Goal: Find specific page/section: Find specific page/section

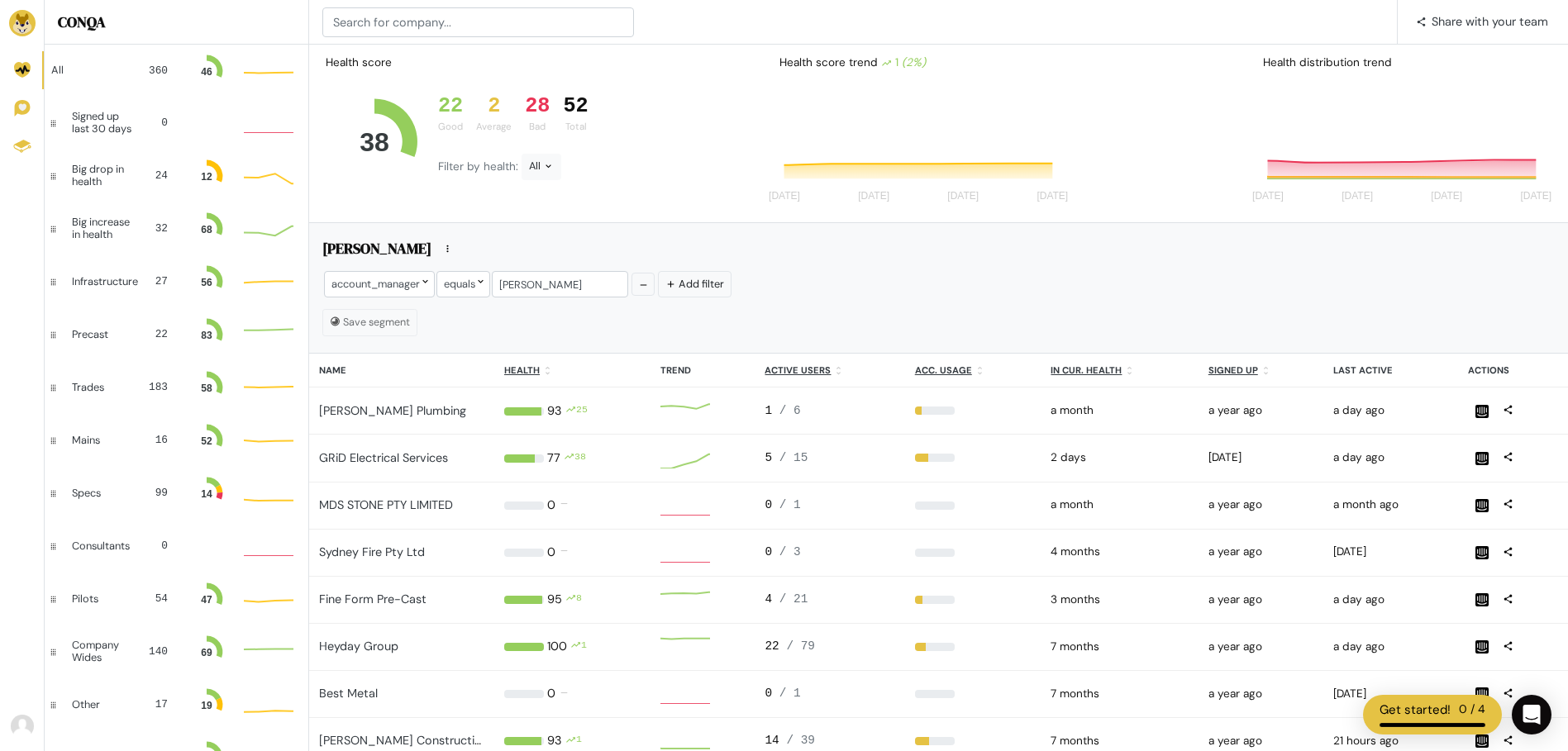
click at [403, 39] on div "📢 What's new 1 Share with your team" at bounding box center [939, 22] width 1259 height 44
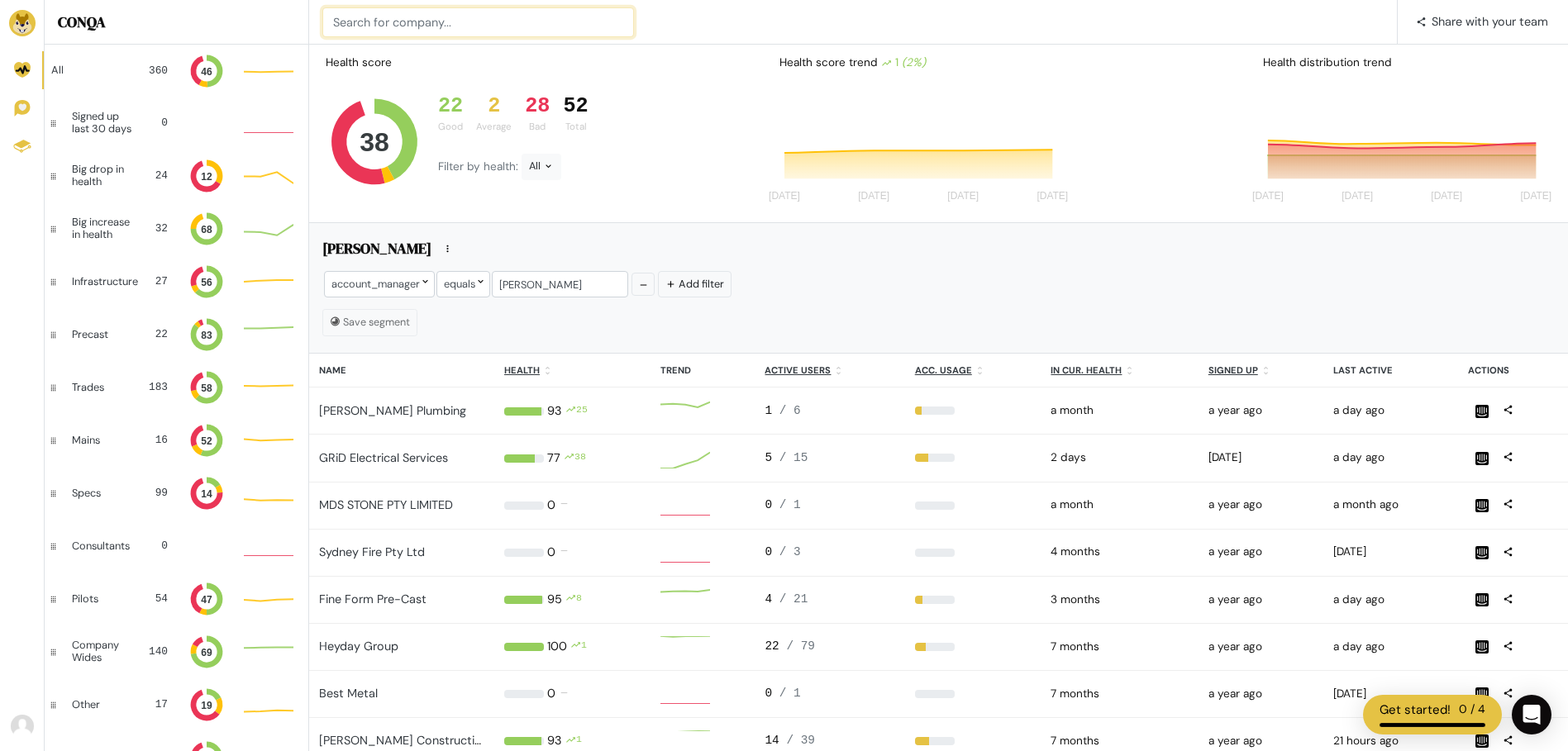
click at [406, 23] on input at bounding box center [478, 23] width 312 height 29
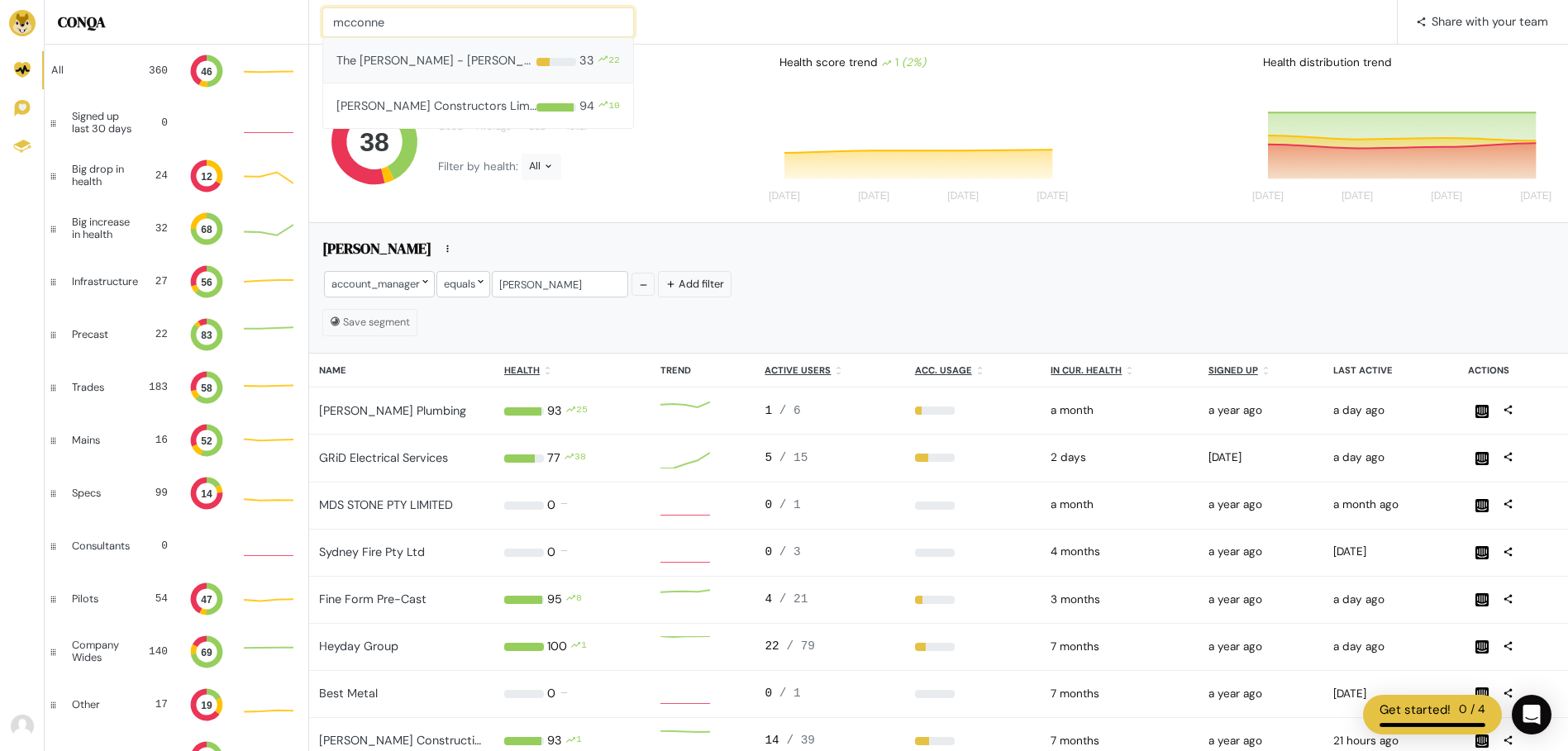
type input "mcconne"
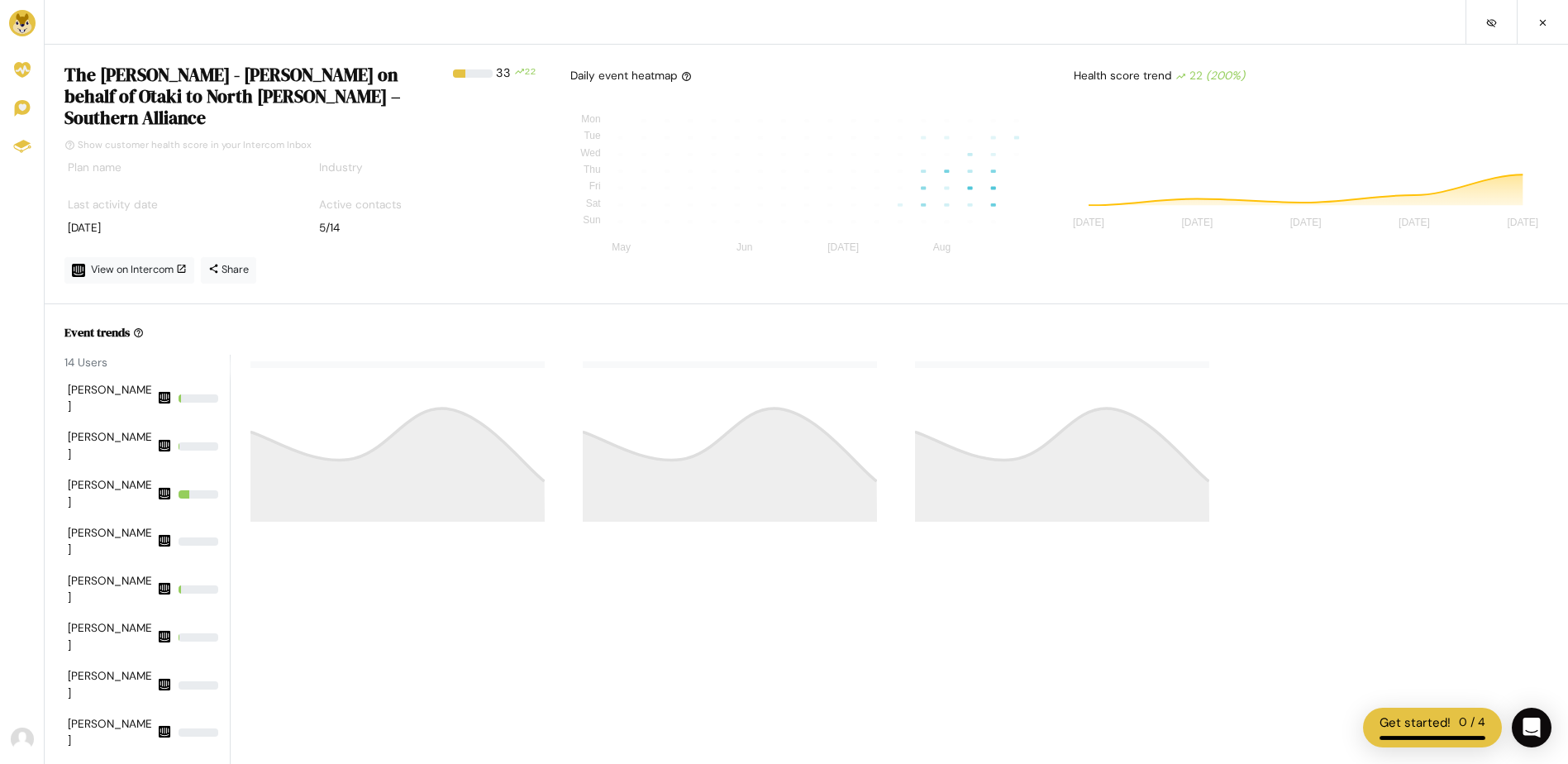
drag, startPoint x: 407, startPoint y: 67, endPoint x: 310, endPoint y: 29, distance: 104.2
click at [310, 29] on nav at bounding box center [806, 22] width 1524 height 44
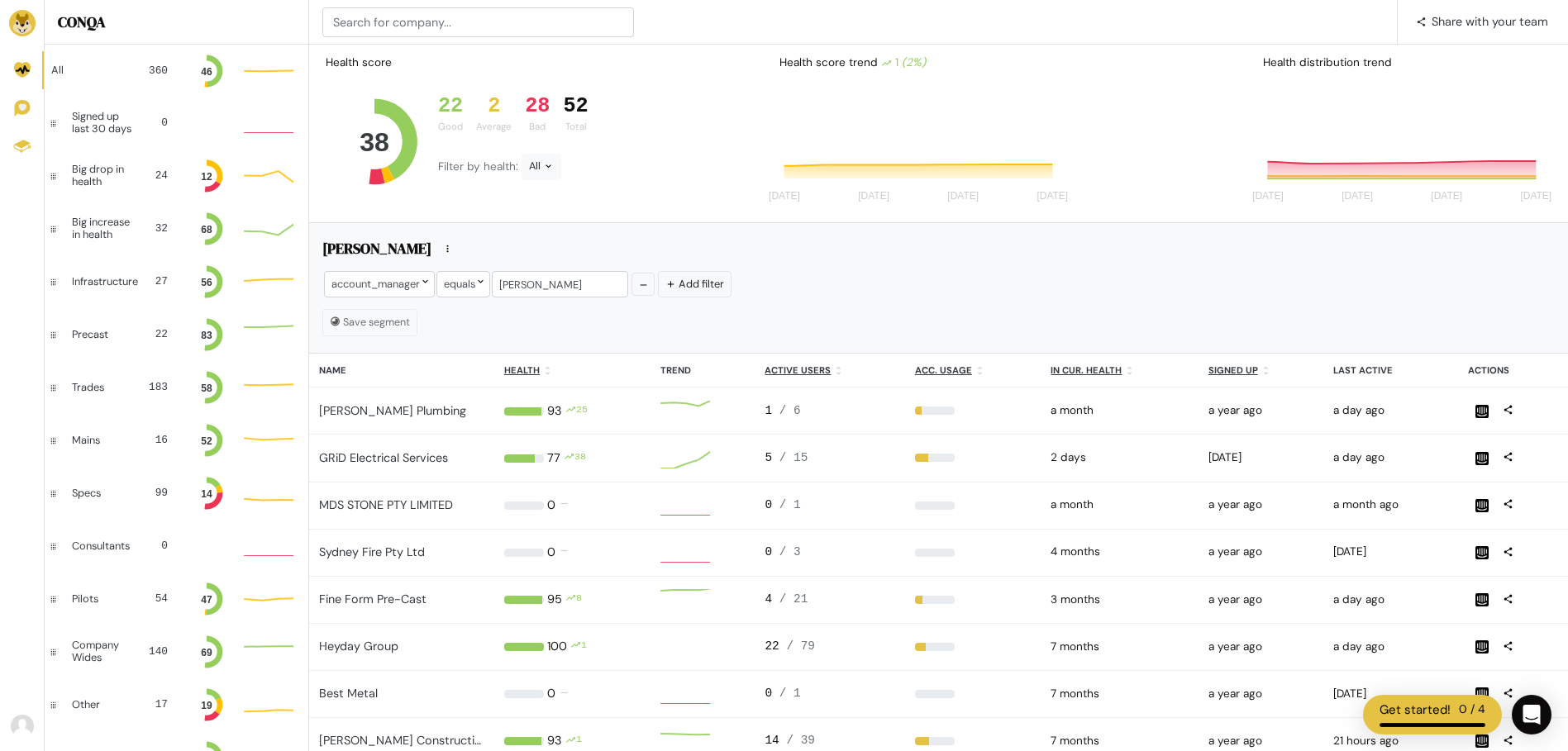
click at [404, 37] on div "📢 What's new Share with your team" at bounding box center [939, 22] width 1259 height 44
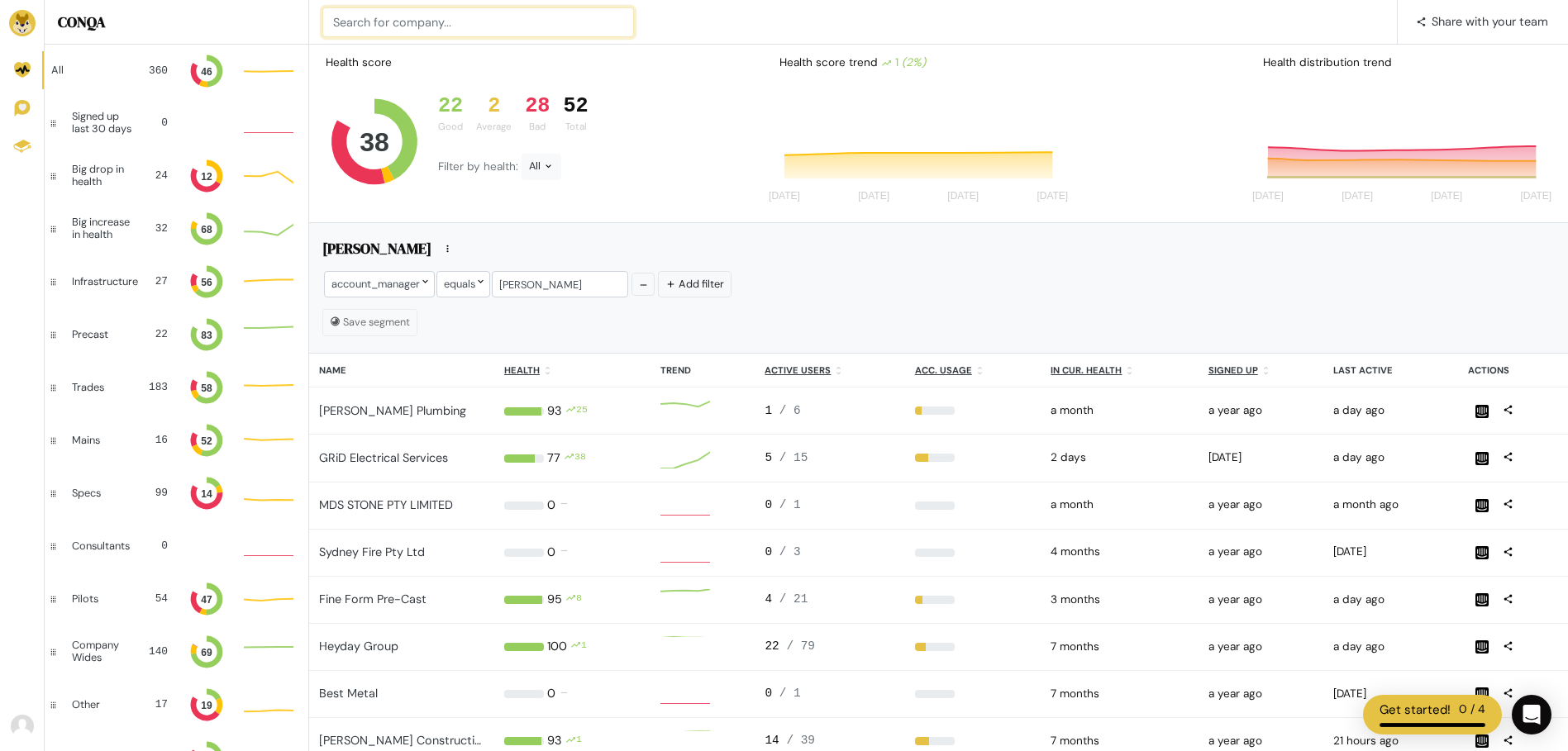
click at [408, 30] on input at bounding box center [478, 23] width 312 height 29
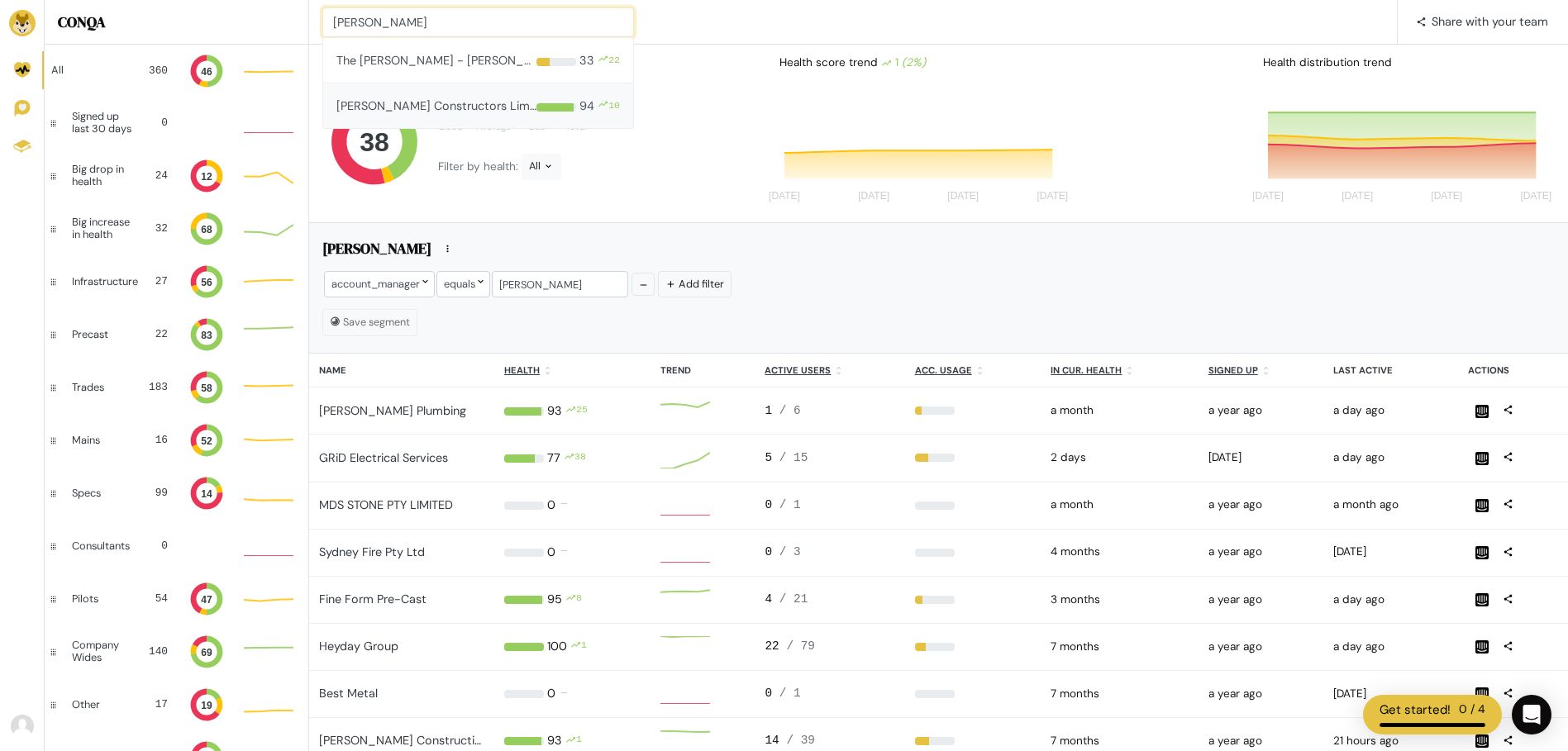
type input "[PERSON_NAME]"
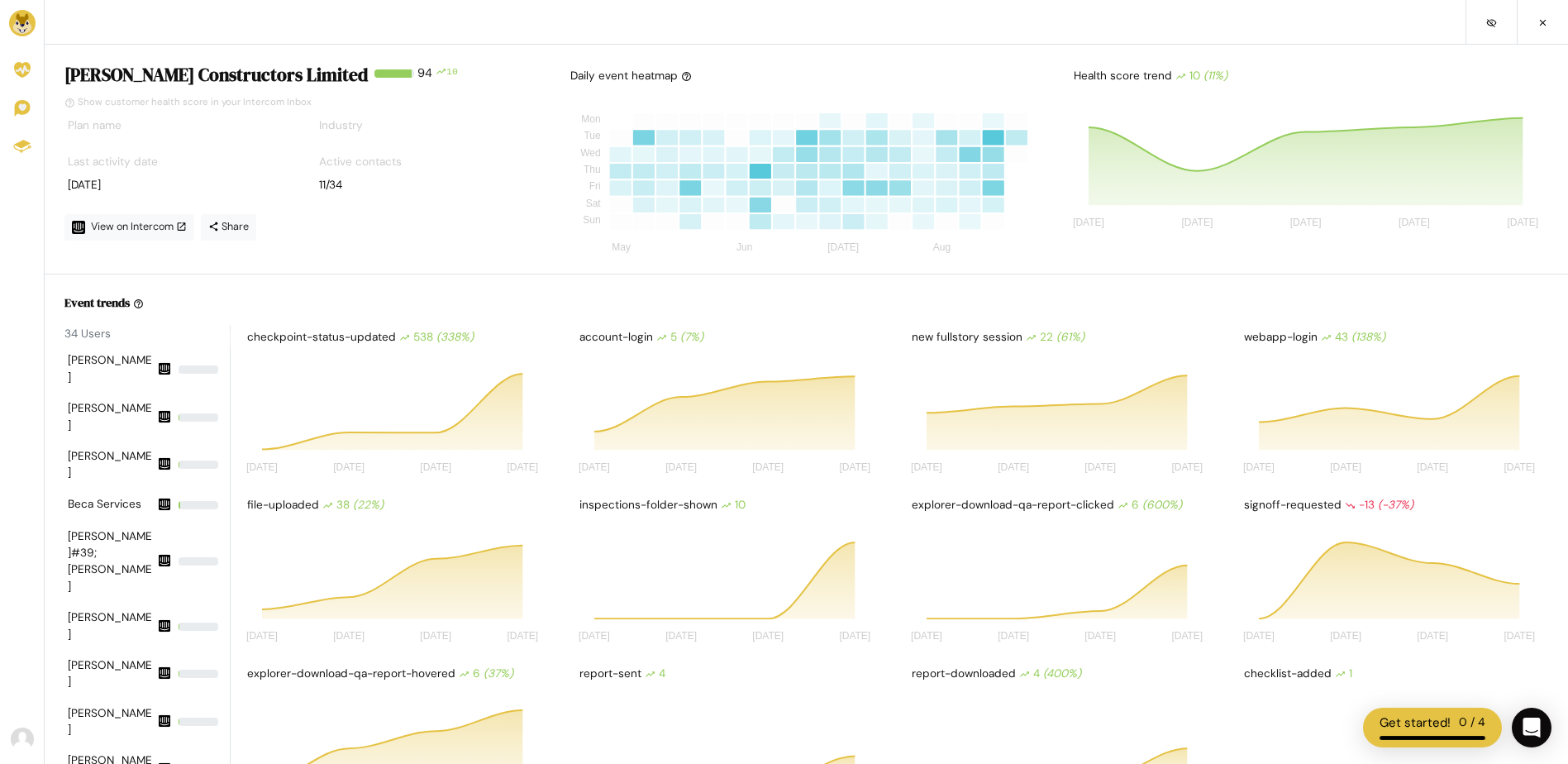
scroll to position [83, 0]
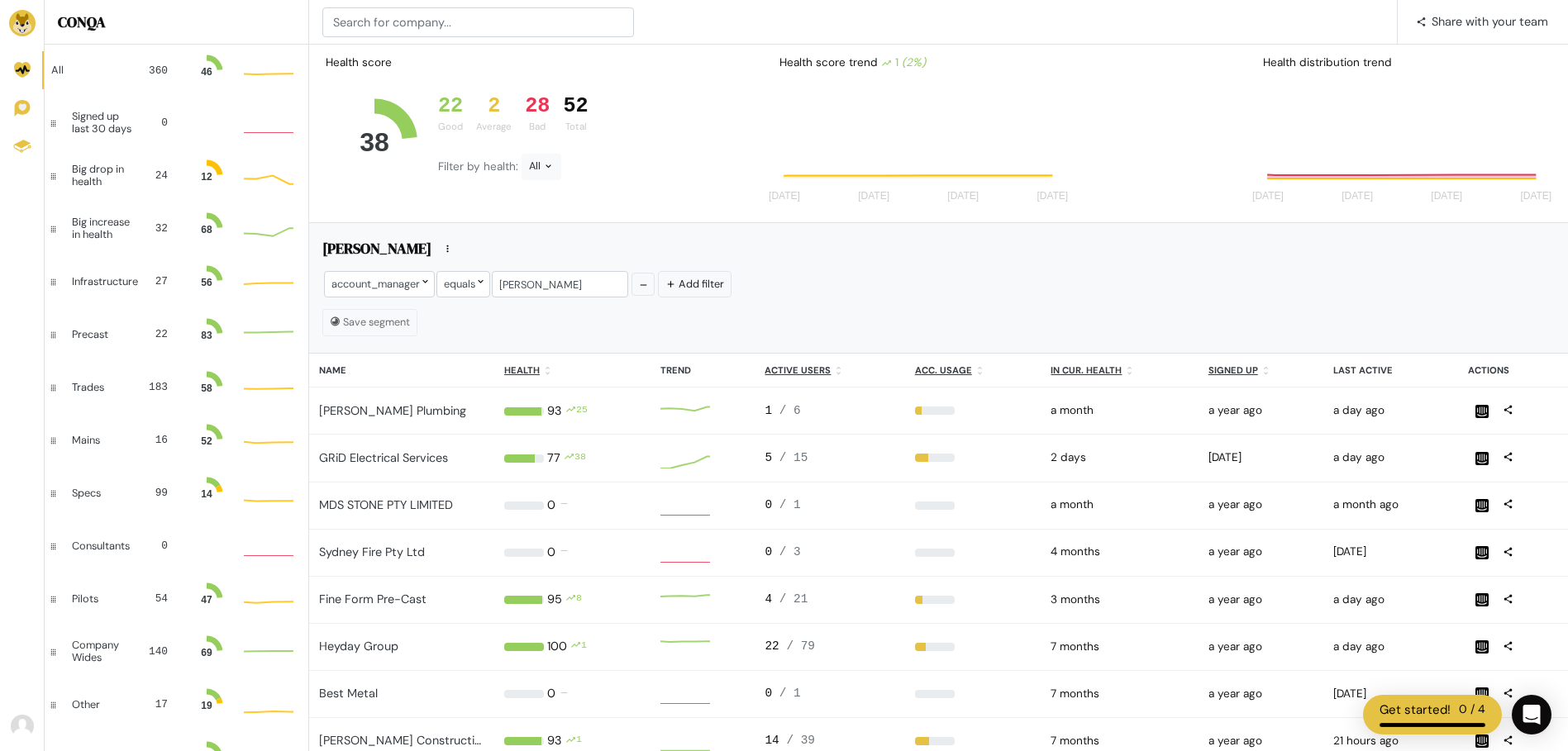
scroll to position [33, 37]
click at [417, 32] on input at bounding box center [478, 23] width 312 height 29
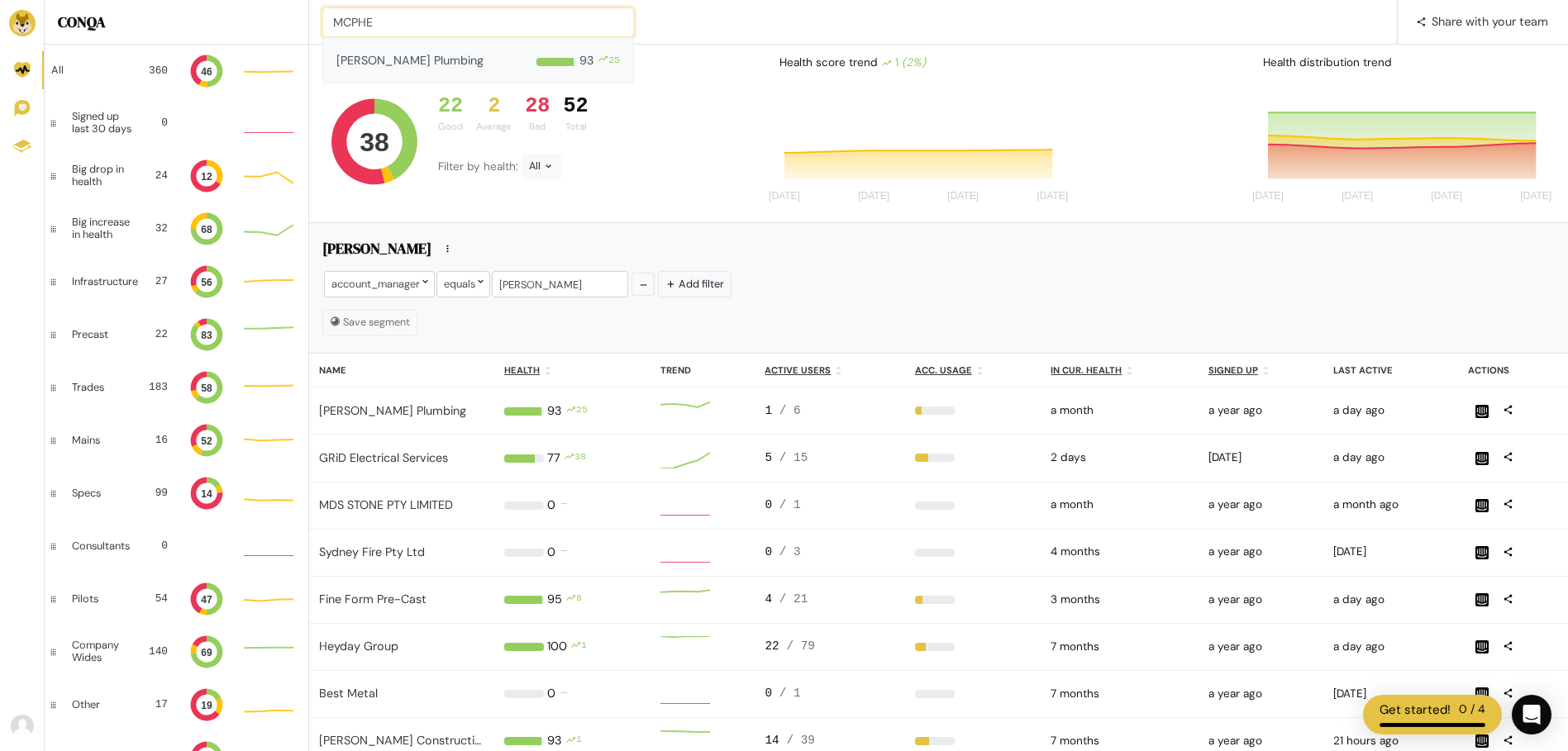
type input "MCPHE"
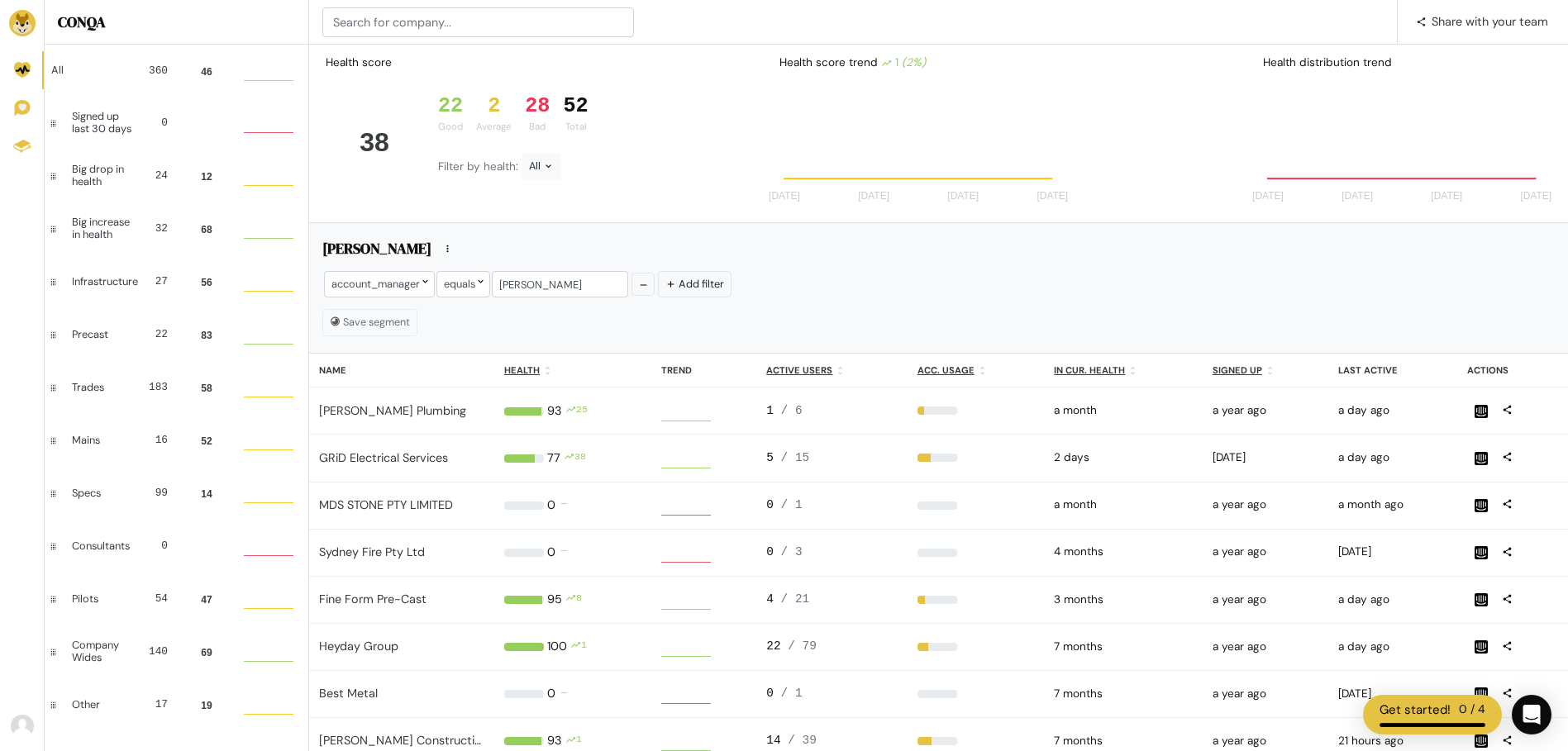
scroll to position [33, 37]
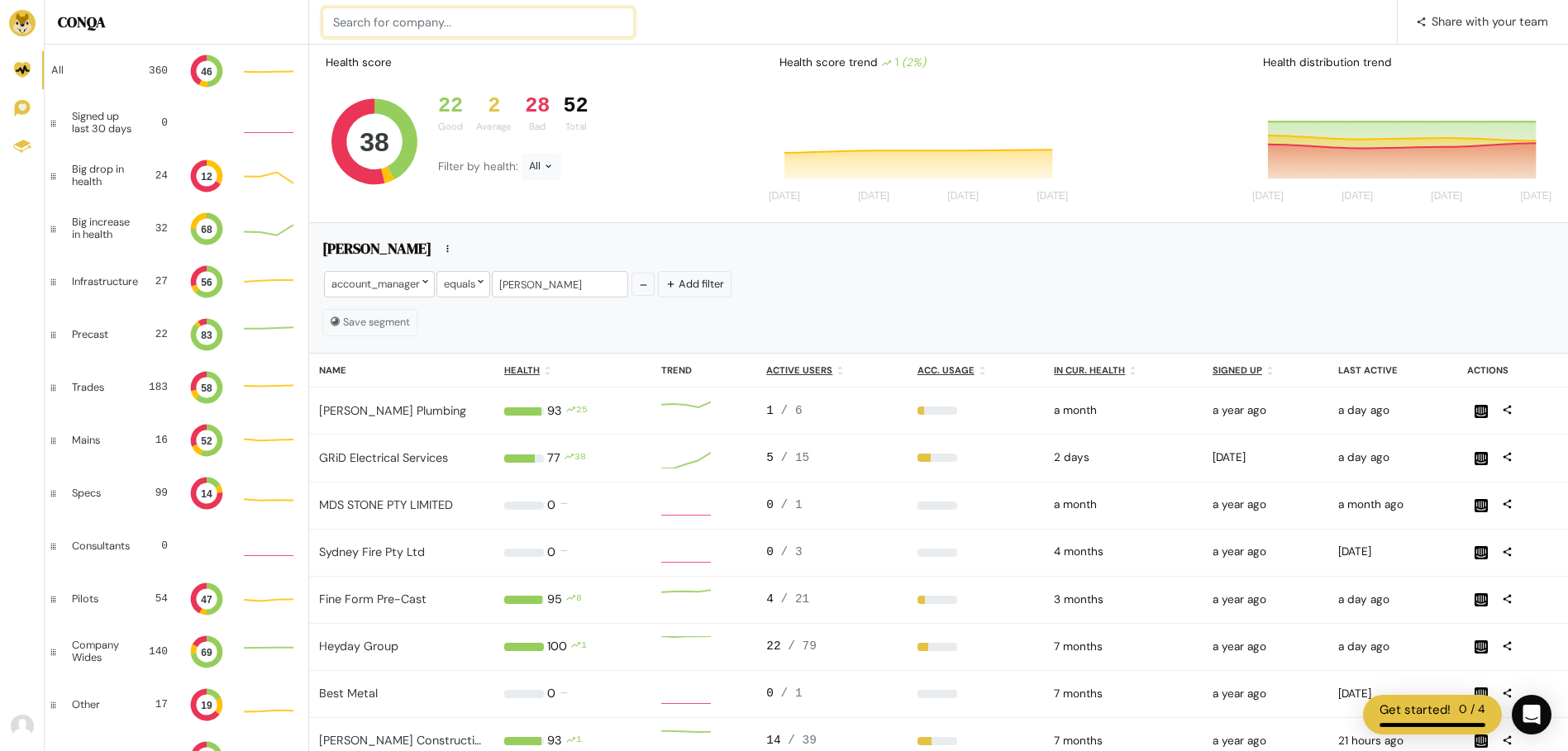
click at [488, 19] on input at bounding box center [478, 23] width 312 height 29
type input "Metropolit"
